Goal: Check status

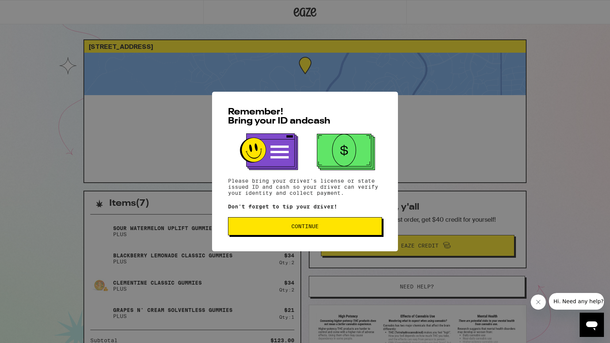
click at [306, 232] on button "Continue" at bounding box center [305, 226] width 154 height 18
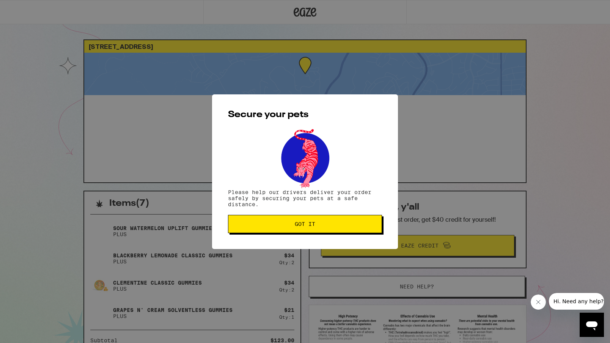
click at [306, 232] on button "Got it" at bounding box center [305, 224] width 154 height 18
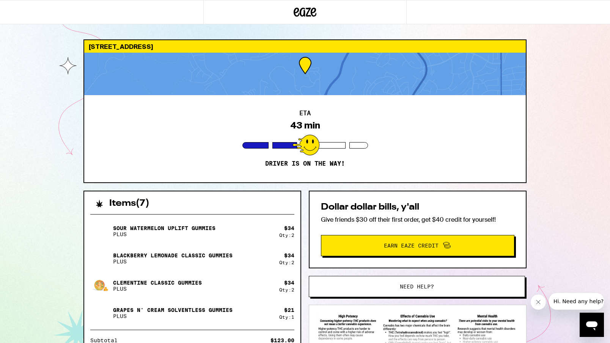
click at [314, 144] on div at bounding box center [305, 145] width 27 height 21
